Goal: Check status: Check status

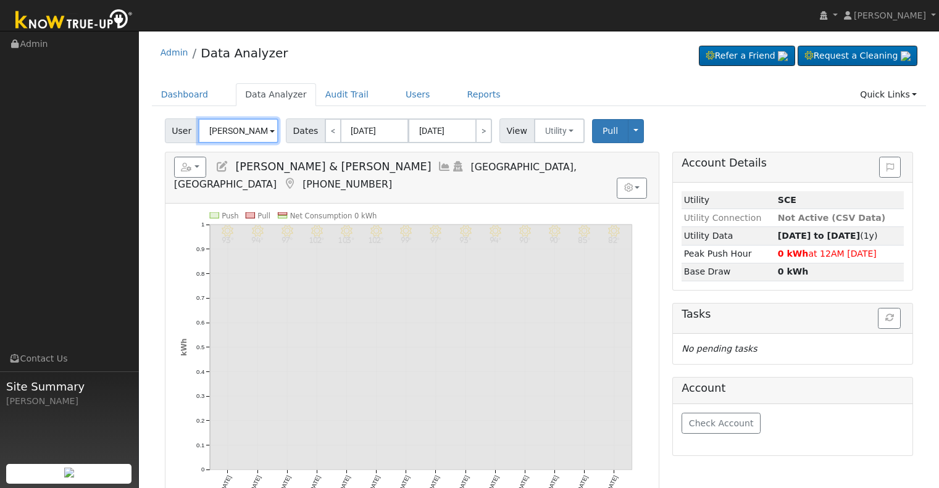
drag, startPoint x: 0, startPoint y: 0, endPoint x: 244, endPoint y: 122, distance: 273.3
click at [244, 122] on input "[PERSON_NAME] & [PERSON_NAME]" at bounding box center [238, 131] width 80 height 25
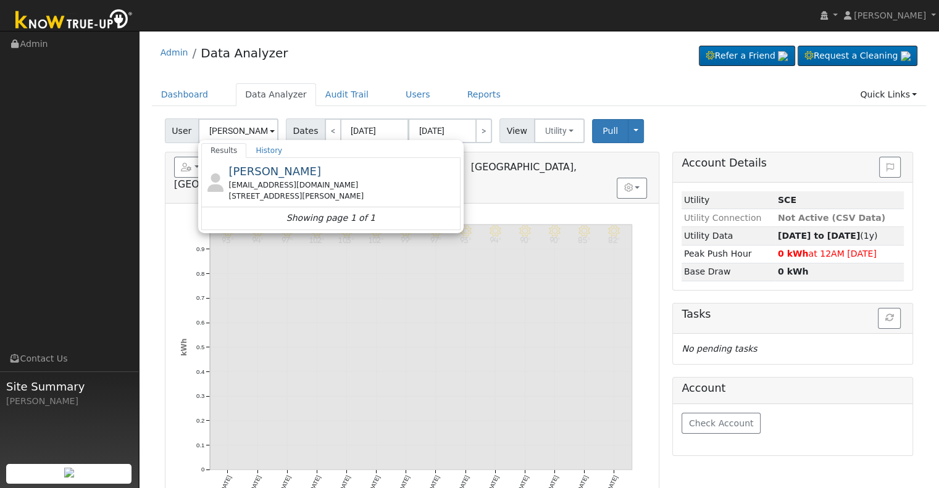
click at [288, 178] on div "[PERSON_NAME] [EMAIL_ADDRESS][DOMAIN_NAME] [STREET_ADDRESS][PERSON_NAME]" at bounding box center [342, 182] width 229 height 39
type input "[PERSON_NAME]"
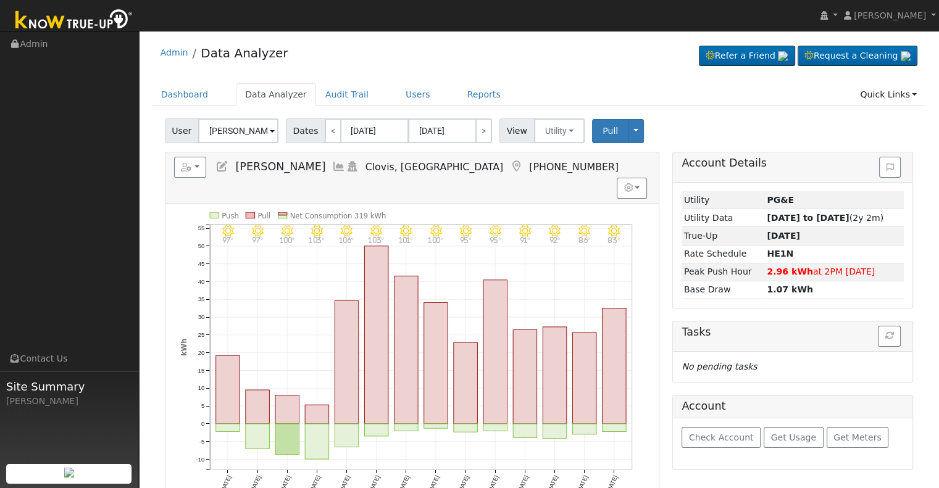
click at [332, 166] on icon at bounding box center [339, 166] width 14 height 11
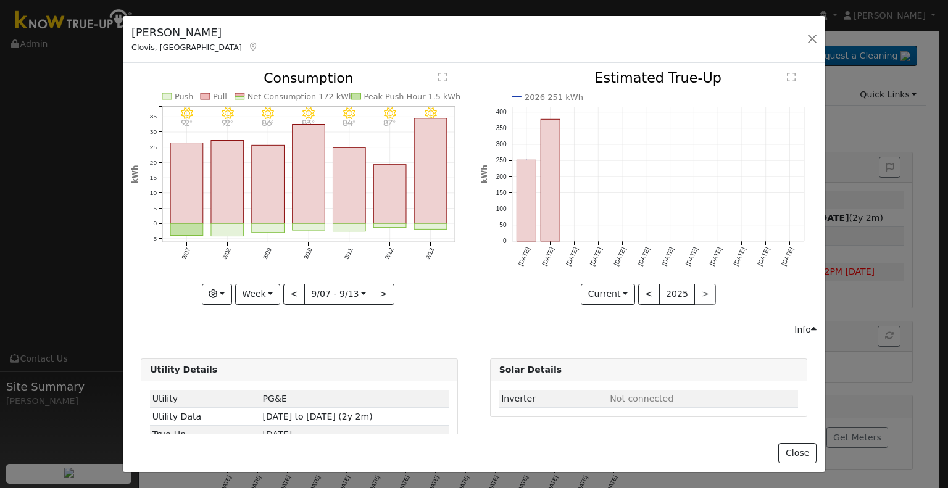
click at [279, 290] on icon "9/13 - Clear 91° 9/12 - Clear 87° 9/11 - Clear 84° 9/10 - MostlyClear 83° 9/09 …" at bounding box center [299, 184] width 336 height 225
click at [276, 290] on button "Week" at bounding box center [257, 294] width 45 height 21
click at [279, 345] on link "Month" at bounding box center [279, 353] width 86 height 17
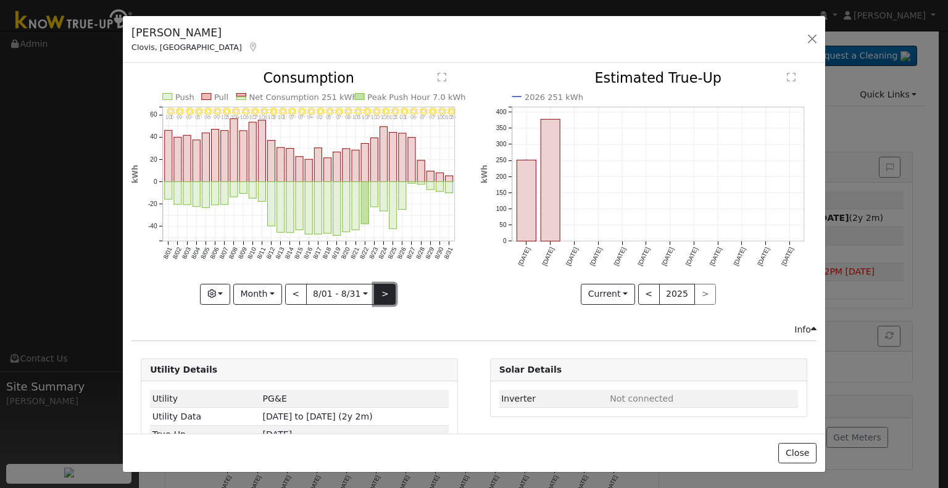
click at [386, 291] on button ">" at bounding box center [385, 294] width 22 height 21
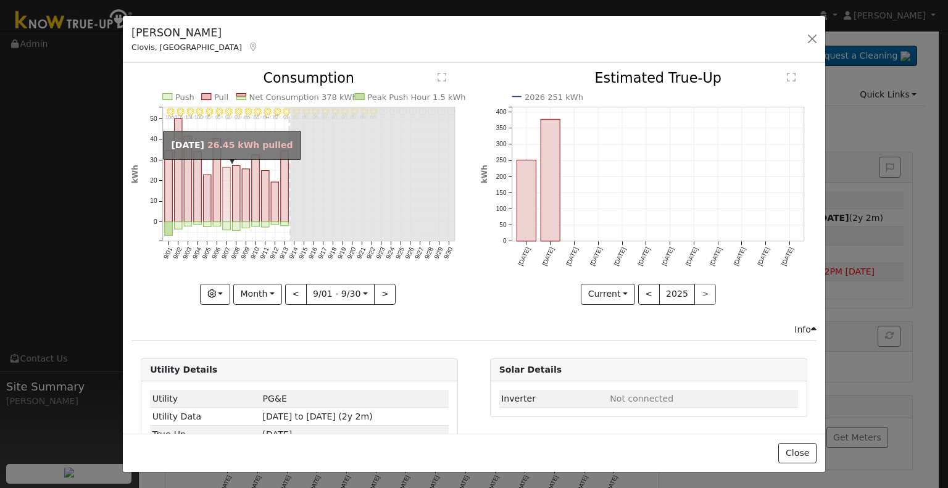
click at [225, 202] on rect "onclick=""" at bounding box center [227, 195] width 8 height 54
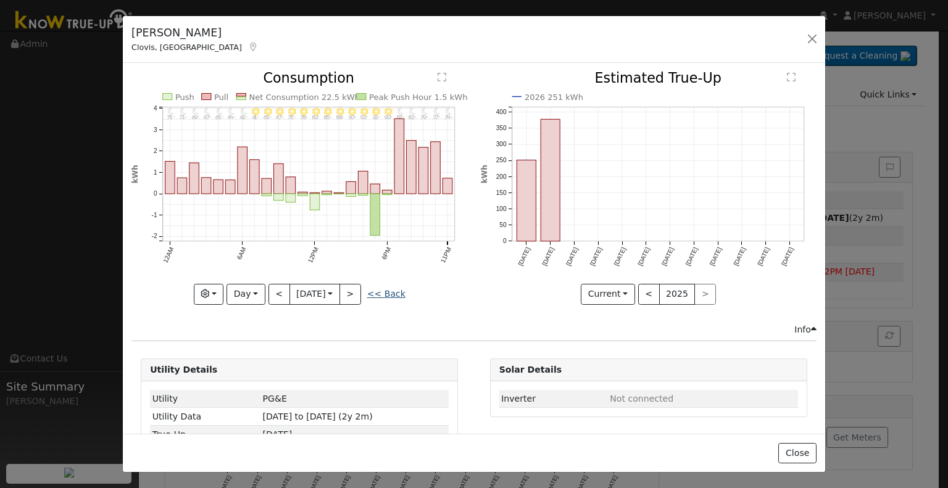
click at [385, 291] on link "<< Back" at bounding box center [386, 294] width 38 height 10
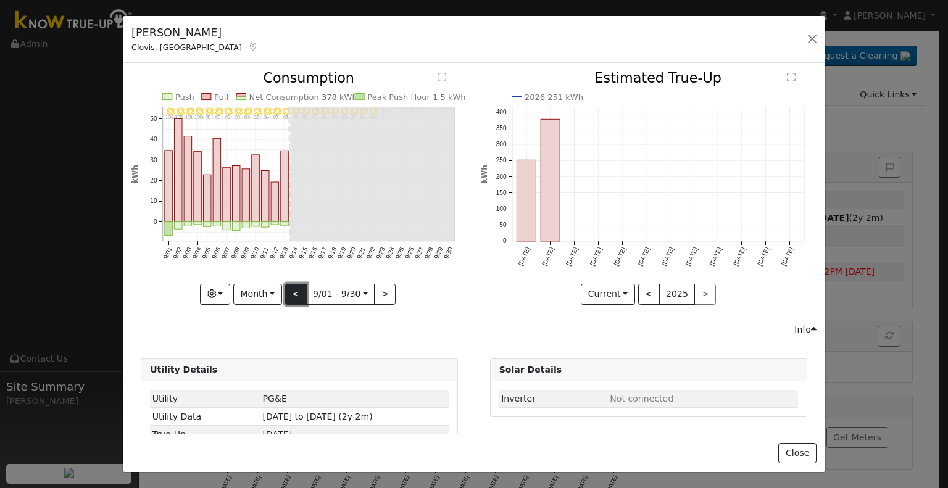
click at [291, 292] on button "<" at bounding box center [296, 294] width 22 height 21
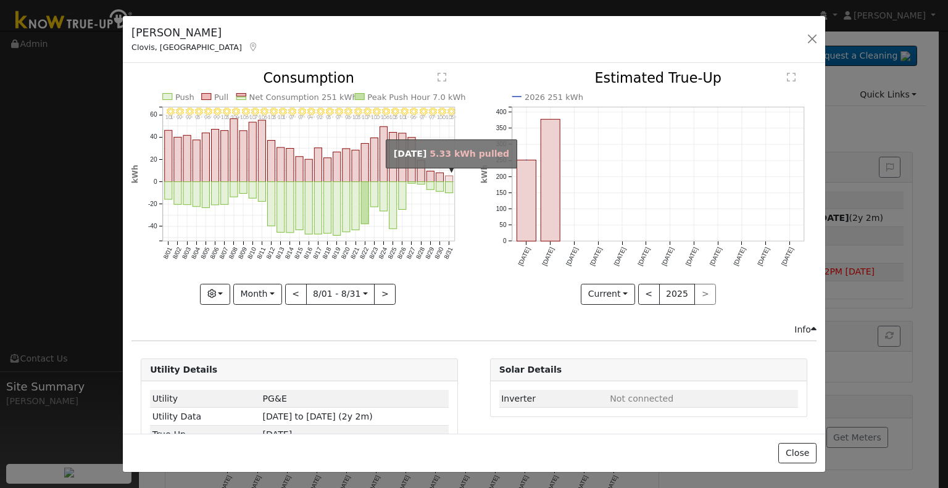
click at [446, 177] on rect "onclick=""" at bounding box center [449, 179] width 7 height 6
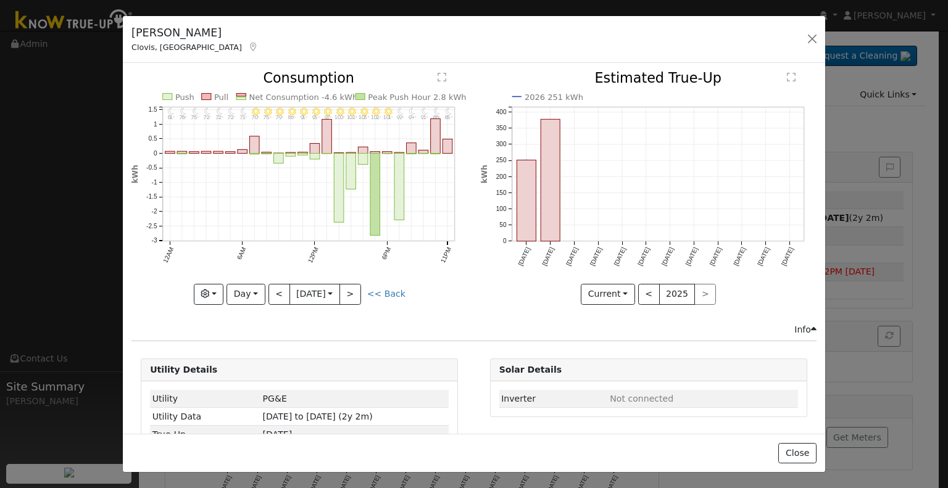
click at [387, 293] on link "<< Back" at bounding box center [386, 294] width 38 height 10
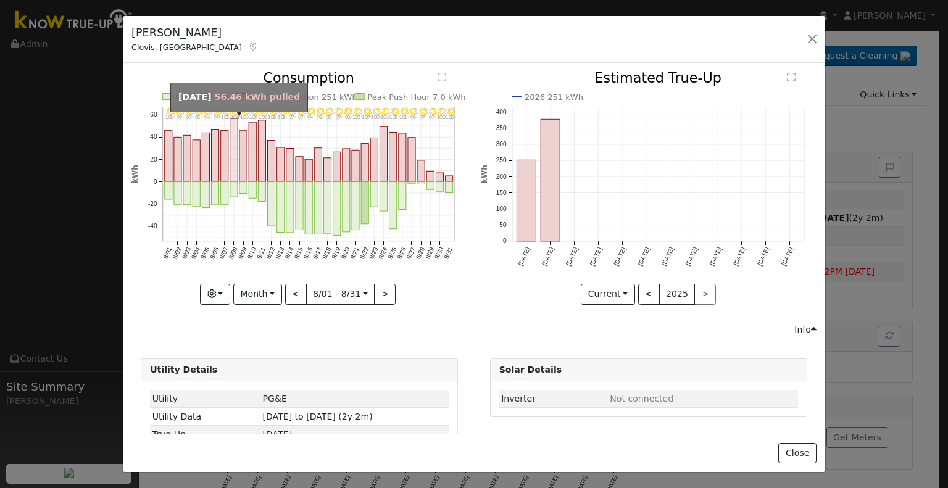
click at [232, 162] on rect "onclick=""" at bounding box center [233, 150] width 7 height 63
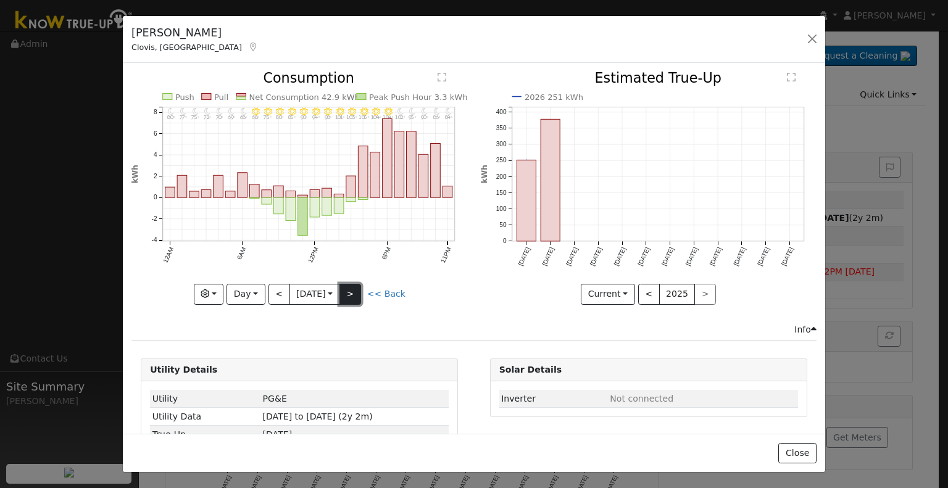
click at [351, 284] on button ">" at bounding box center [351, 294] width 22 height 21
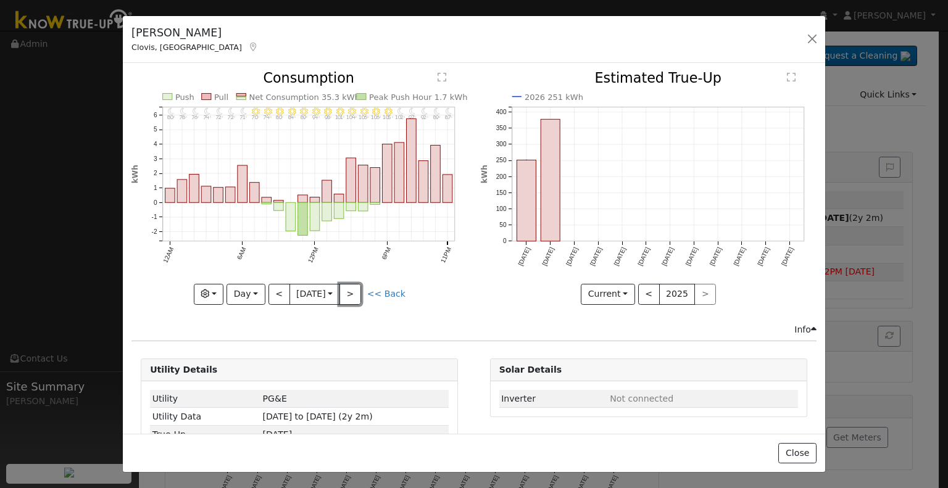
click at [351, 284] on button ">" at bounding box center [351, 294] width 22 height 21
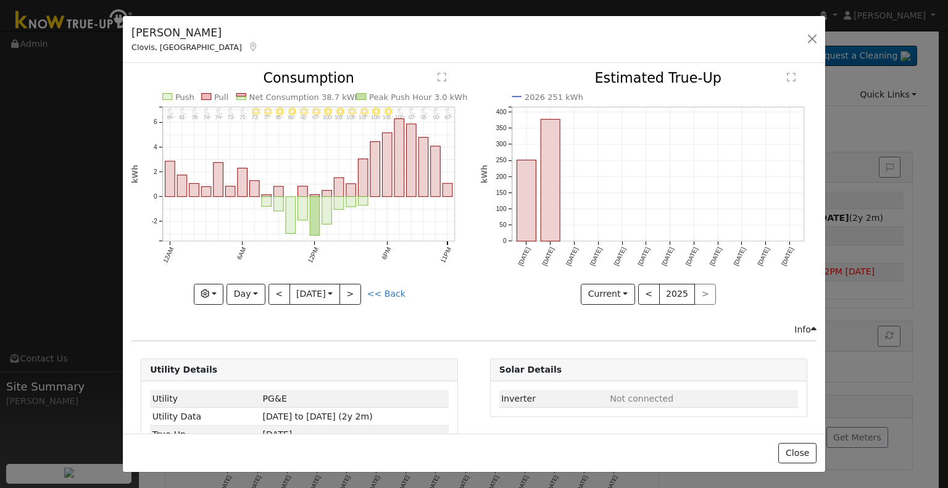
click at [376, 291] on link "<< Back" at bounding box center [386, 294] width 38 height 10
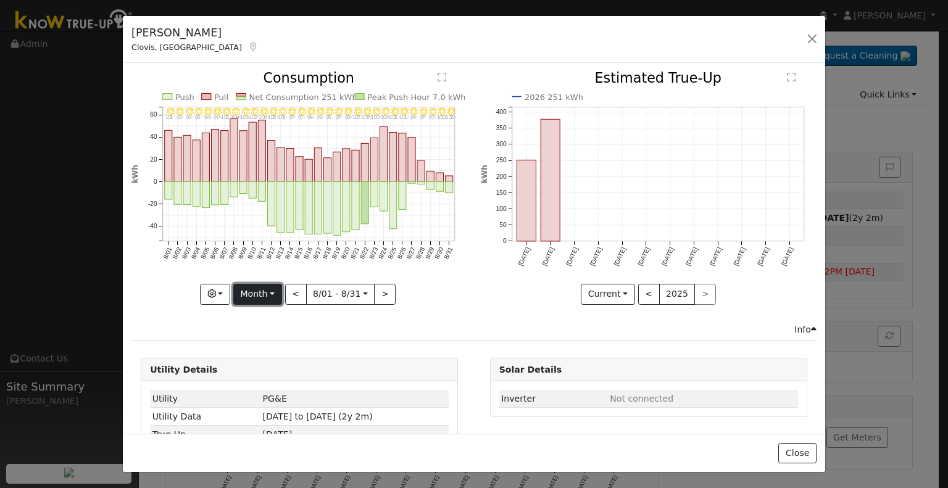
click at [257, 297] on button "Month" at bounding box center [257, 294] width 49 height 21
click at [285, 367] on link "Year" at bounding box center [277, 370] width 86 height 17
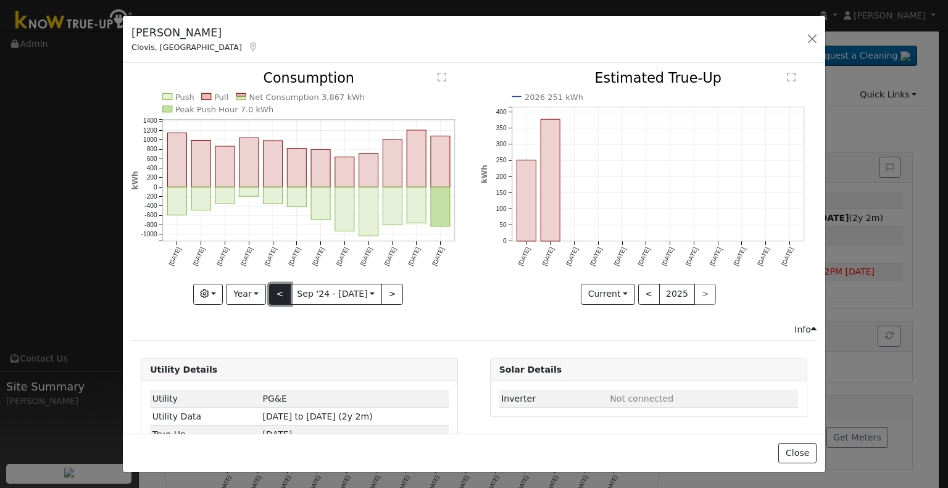
click at [277, 293] on button "<" at bounding box center [280, 294] width 22 height 21
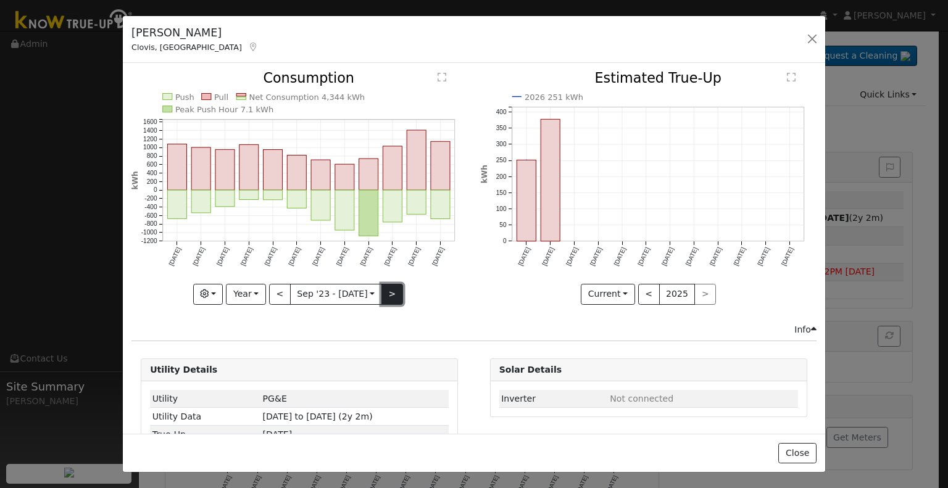
click at [382, 289] on button ">" at bounding box center [393, 294] width 22 height 21
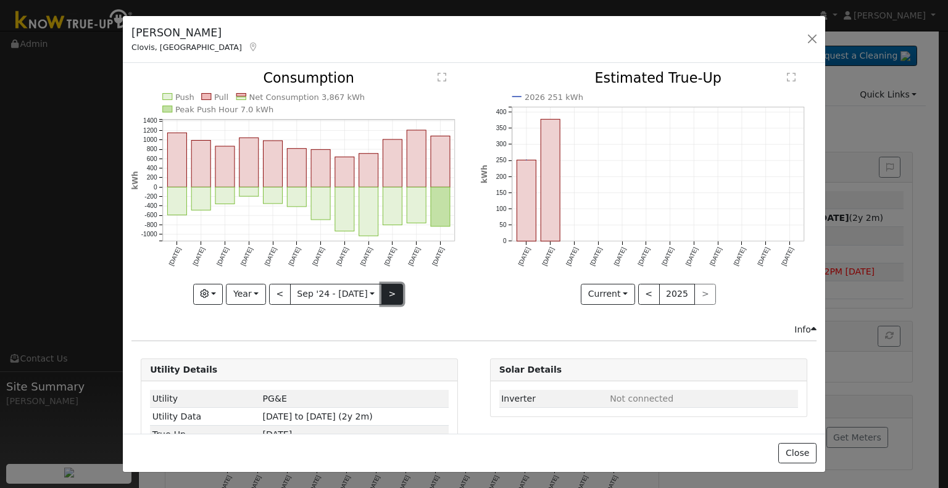
click at [388, 288] on button ">" at bounding box center [393, 294] width 22 height 21
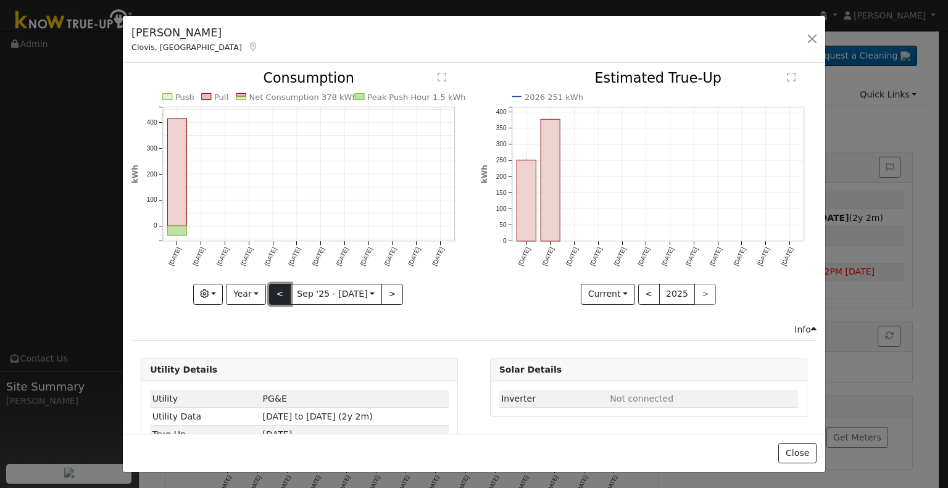
click at [285, 296] on button "<" at bounding box center [280, 294] width 22 height 21
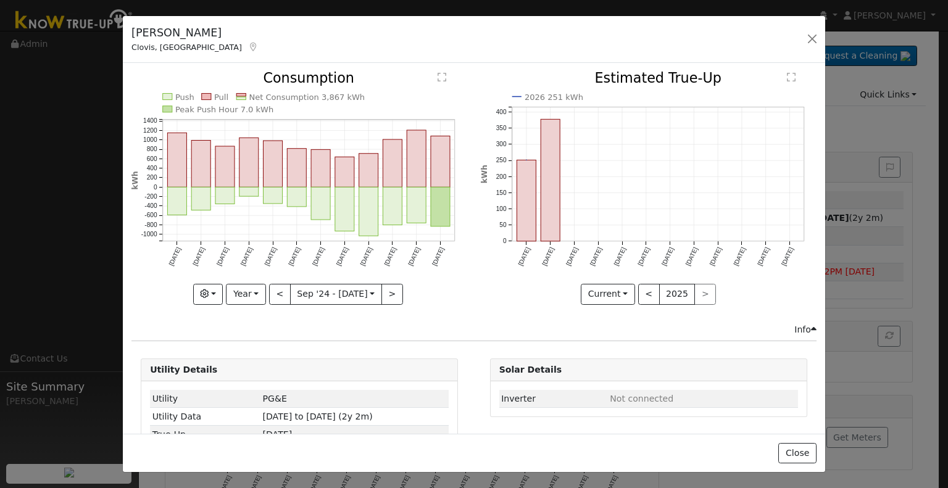
click at [452, 148] on icon "Push Pull Net Consumption 3,867 kWh Peak Push Hour 7.0 kWh [DATE] Oct '[DATE] D…" at bounding box center [299, 188] width 336 height 232
click at [444, 153] on rect "onclick=""" at bounding box center [440, 161] width 19 height 51
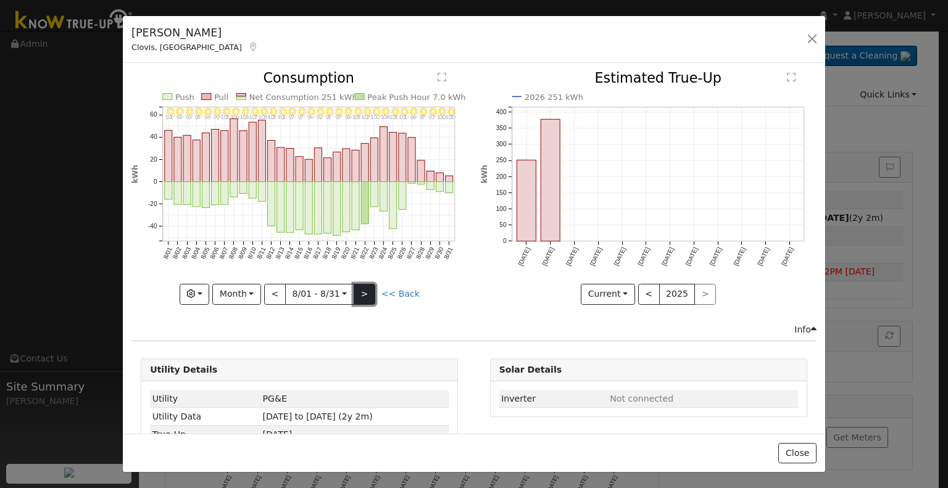
click at [362, 285] on button ">" at bounding box center [365, 294] width 22 height 21
type input "[DATE]"
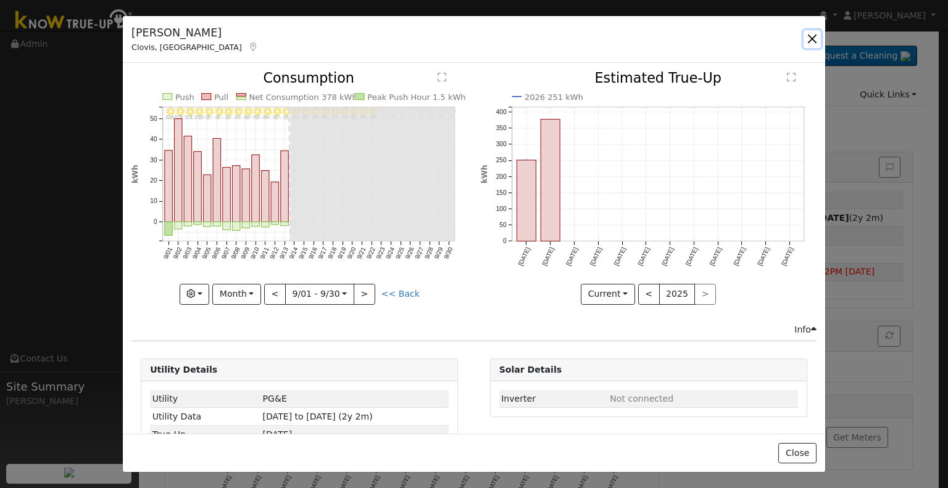
click at [807, 40] on button "button" at bounding box center [812, 38] width 17 height 17
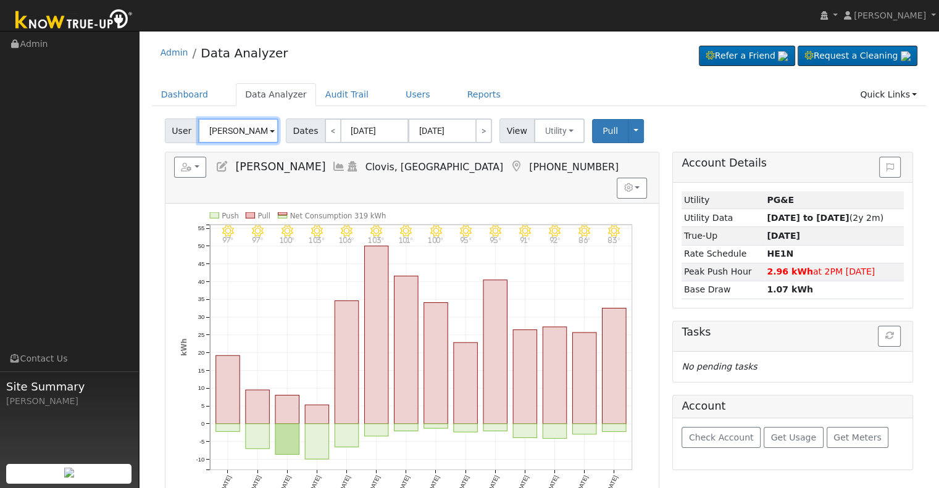
click at [240, 136] on input "[PERSON_NAME]" at bounding box center [238, 131] width 80 height 25
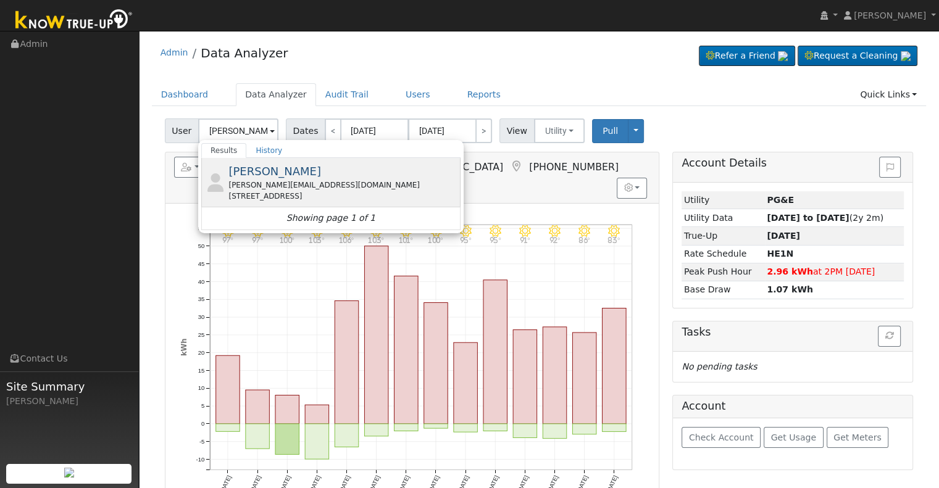
click at [264, 185] on div "[PERSON_NAME][EMAIL_ADDRESS][DOMAIN_NAME]" at bounding box center [342, 185] width 229 height 11
type input "[PERSON_NAME]"
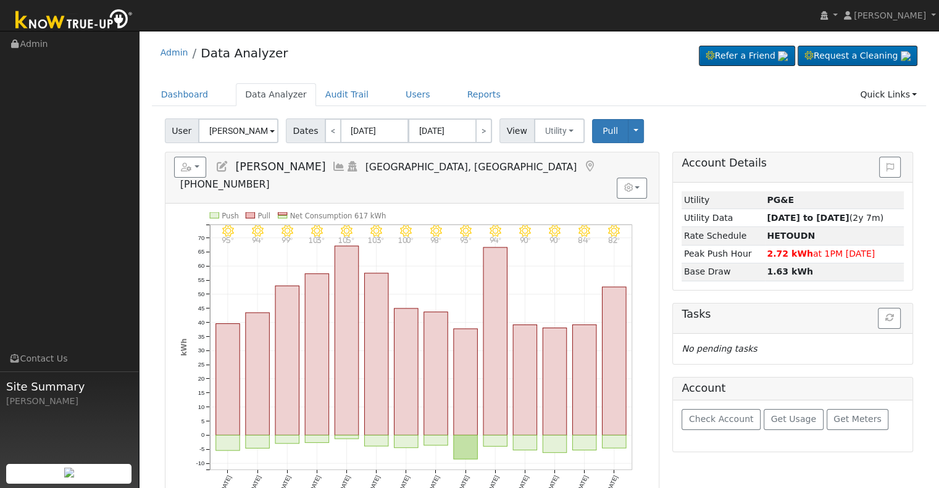
click at [332, 166] on icon at bounding box center [339, 166] width 14 height 11
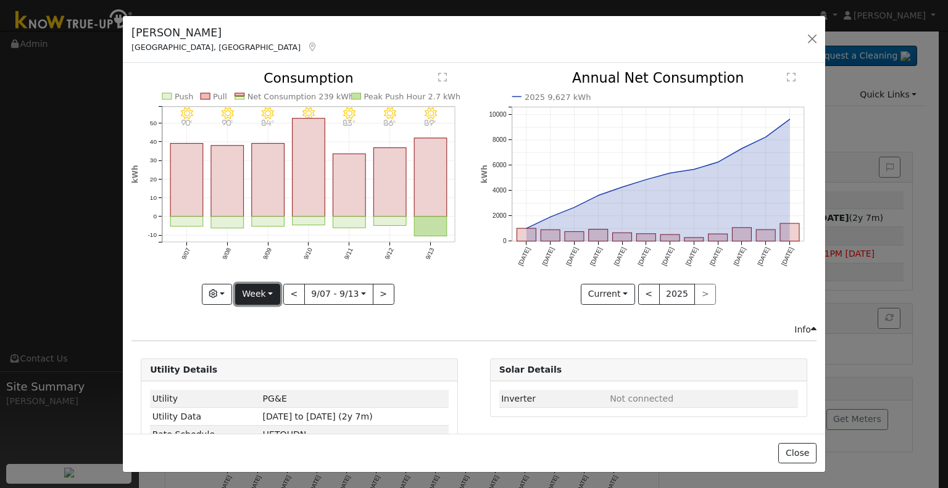
click at [274, 285] on button "Week" at bounding box center [257, 294] width 45 height 21
click at [284, 362] on link "Year" at bounding box center [279, 370] width 86 height 17
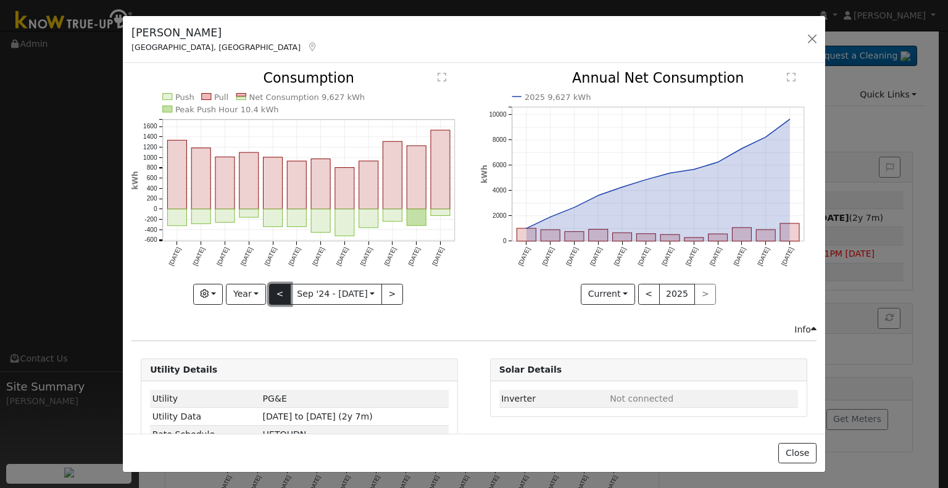
click at [279, 293] on button "<" at bounding box center [280, 294] width 22 height 21
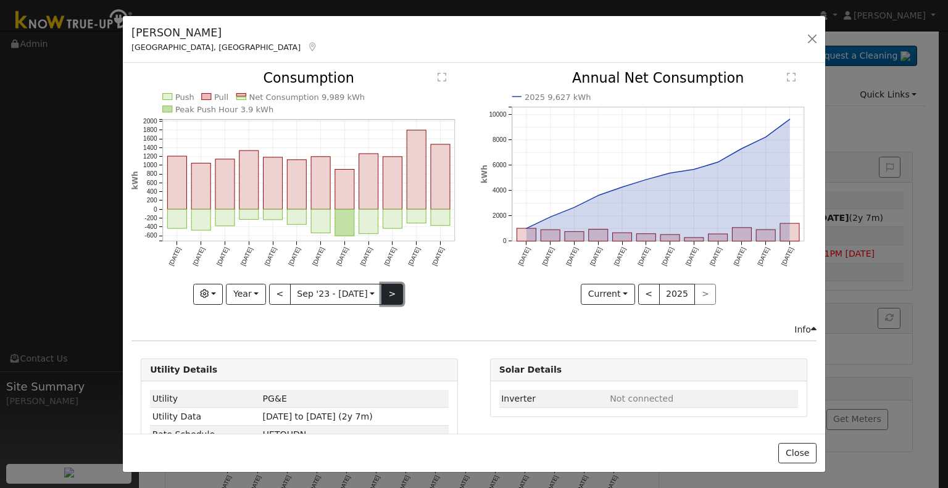
click at [382, 296] on button ">" at bounding box center [393, 294] width 22 height 21
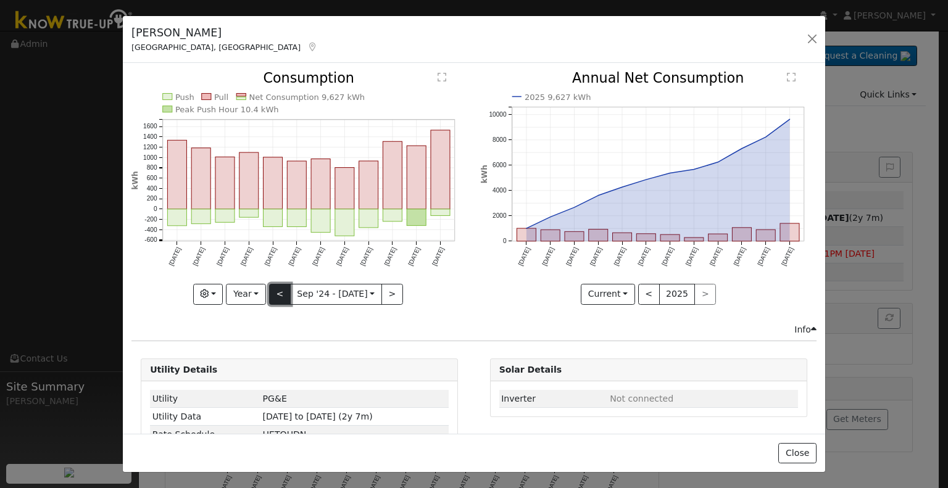
click at [285, 289] on button "<" at bounding box center [280, 294] width 22 height 21
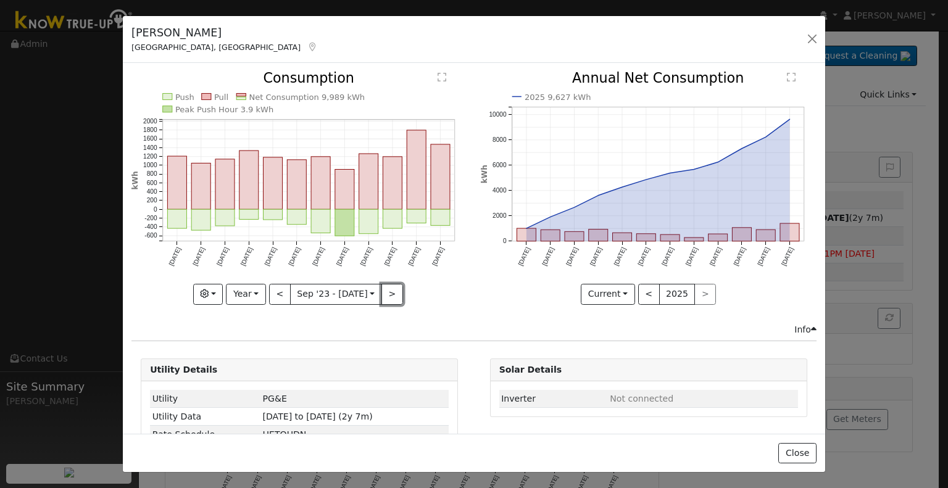
click at [390, 288] on button ">" at bounding box center [393, 294] width 22 height 21
type input "[DATE]"
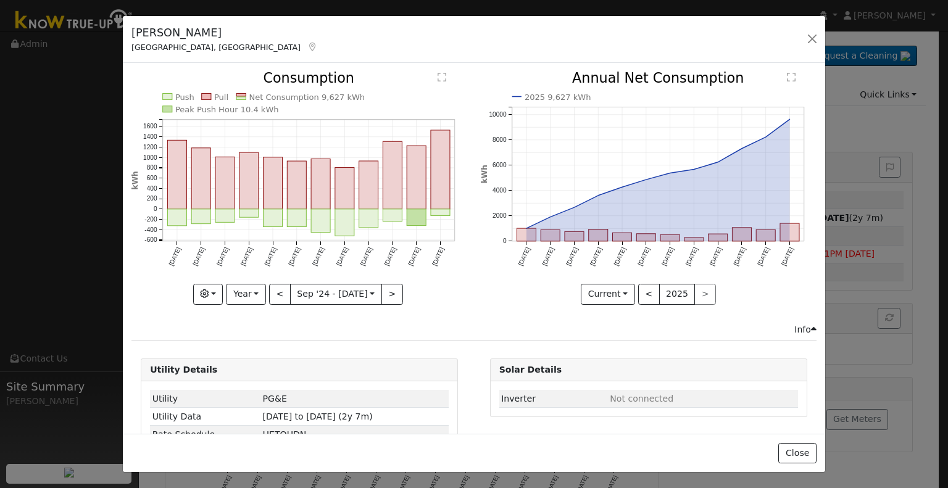
click at [795, 44] on div "[PERSON_NAME] Fresno, [GEOGRAPHIC_DATA] Default Account Default Account [STREET…" at bounding box center [474, 40] width 703 height 48
click at [806, 41] on button "button" at bounding box center [812, 38] width 17 height 17
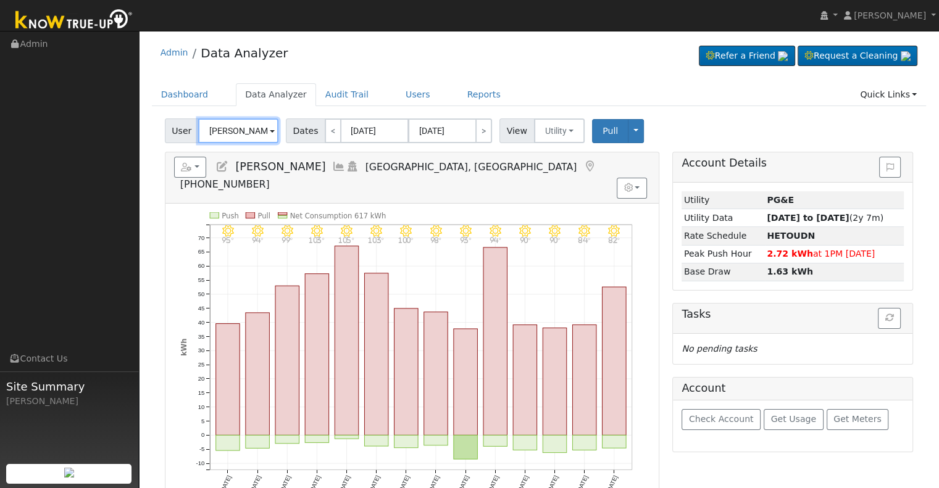
click at [247, 127] on input "[PERSON_NAME]" at bounding box center [238, 131] width 80 height 25
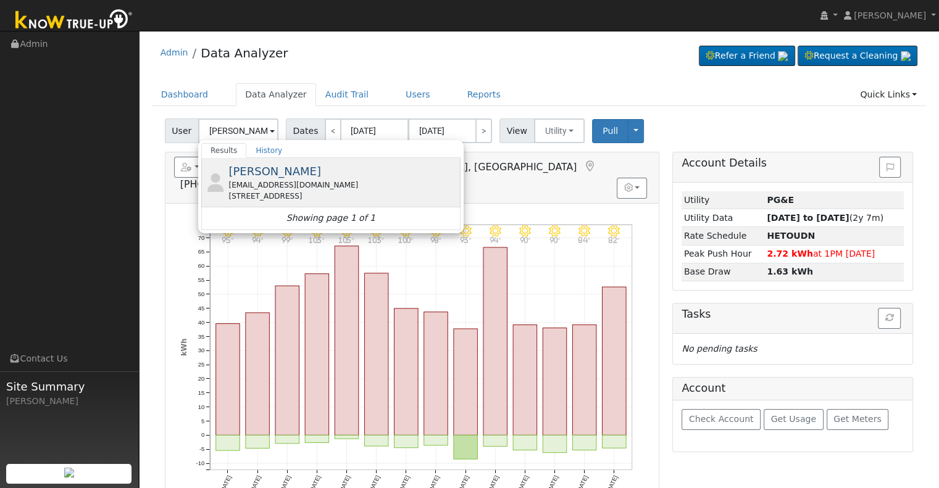
click at [277, 186] on div "[EMAIL_ADDRESS][DOMAIN_NAME]" at bounding box center [342, 185] width 229 height 11
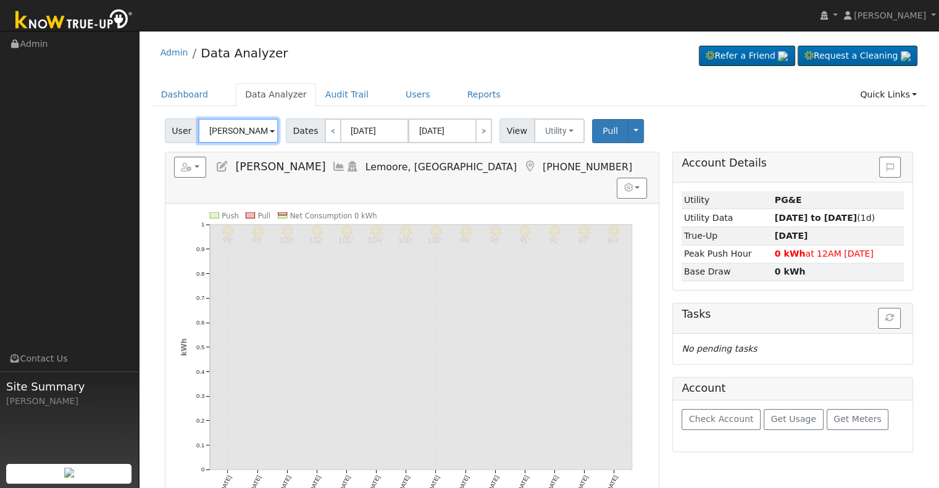
click at [243, 135] on input "[PERSON_NAME]" at bounding box center [238, 131] width 80 height 25
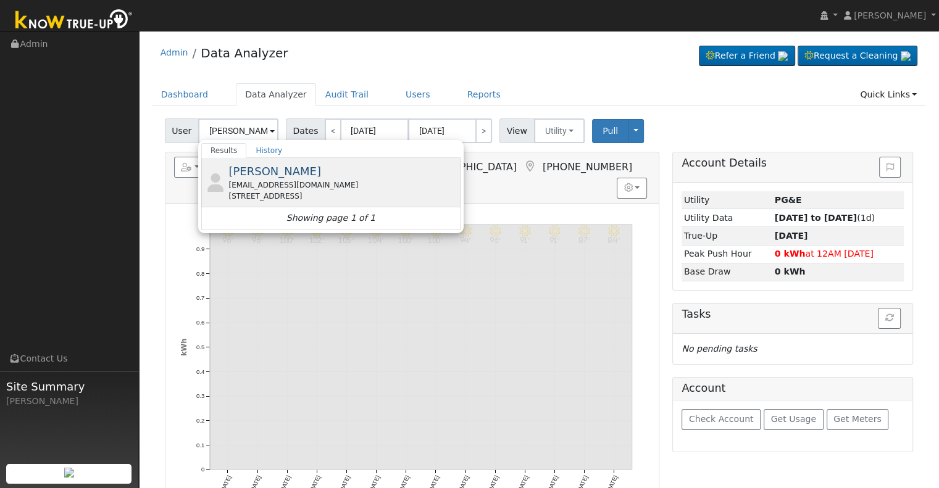
click at [298, 191] on div "[STREET_ADDRESS]" at bounding box center [342, 196] width 229 height 11
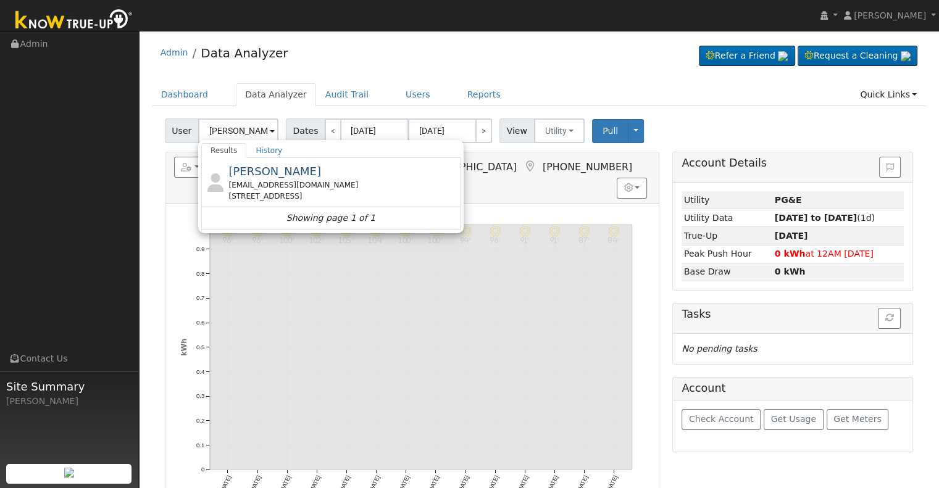
type input "[PERSON_NAME]"
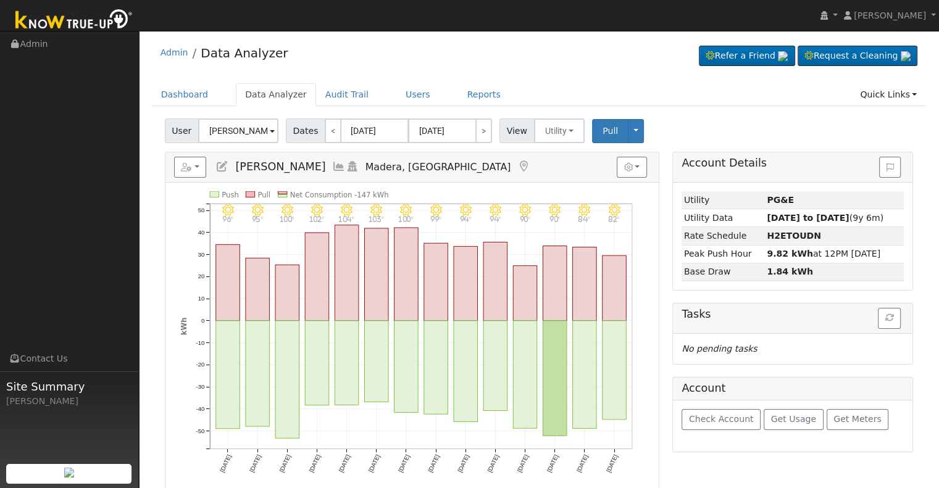
click at [332, 162] on icon at bounding box center [339, 166] width 14 height 11
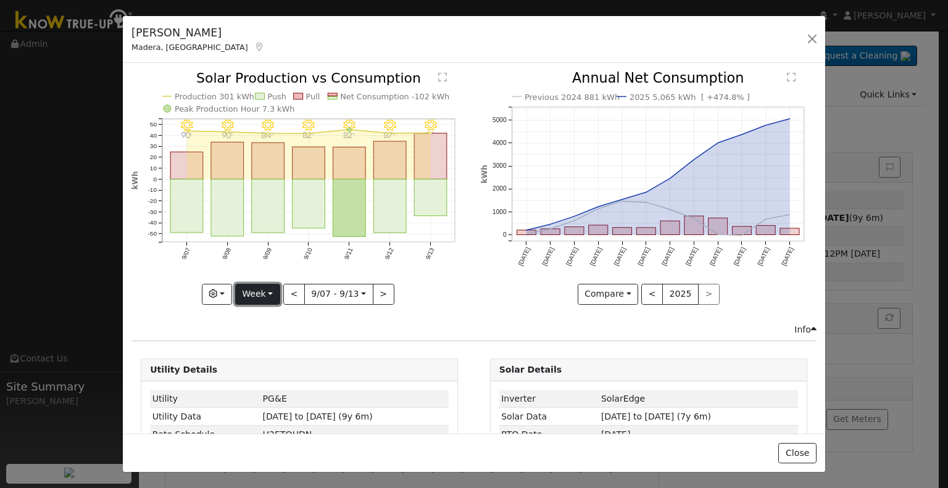
click at [272, 295] on button "Week" at bounding box center [257, 294] width 45 height 21
click at [289, 367] on link "Year" at bounding box center [279, 370] width 86 height 17
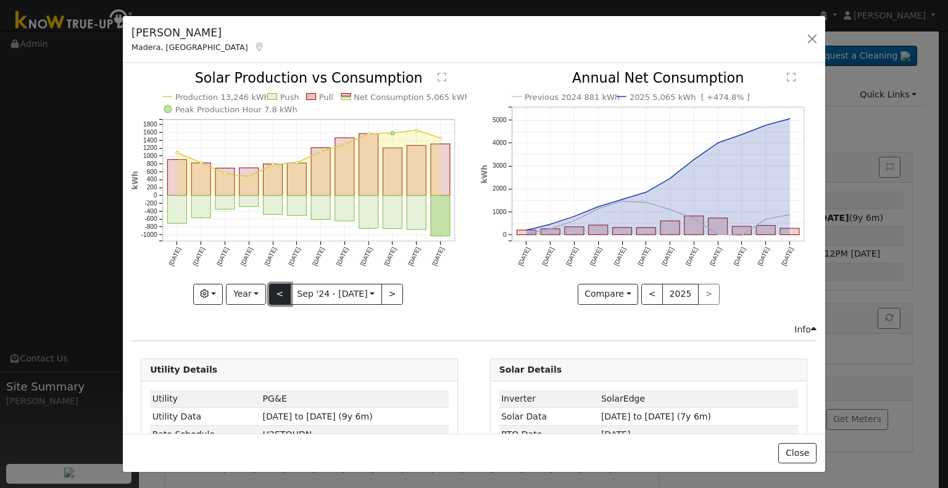
click at [285, 290] on button "<" at bounding box center [280, 294] width 22 height 21
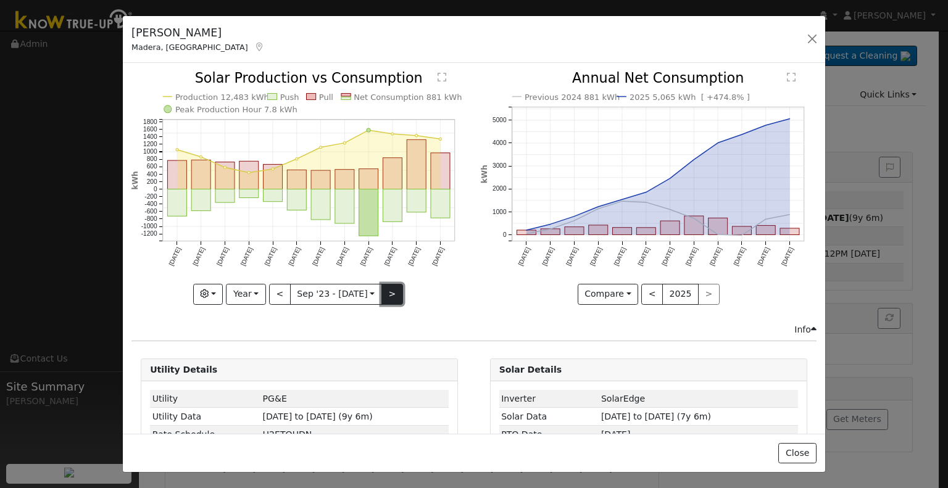
click at [395, 296] on button ">" at bounding box center [393, 294] width 22 height 21
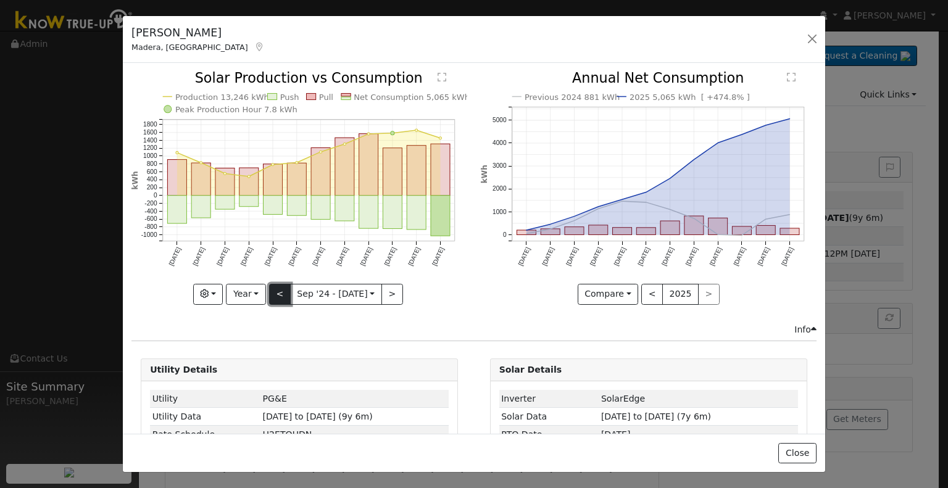
click at [279, 286] on button "<" at bounding box center [280, 294] width 22 height 21
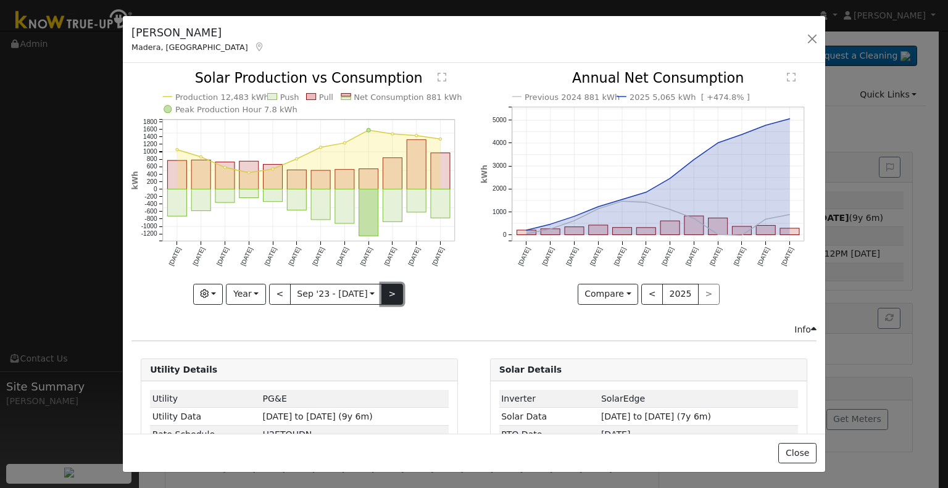
click at [388, 293] on button ">" at bounding box center [393, 294] width 22 height 21
type input "[DATE]"
